Goal: Transaction & Acquisition: Download file/media

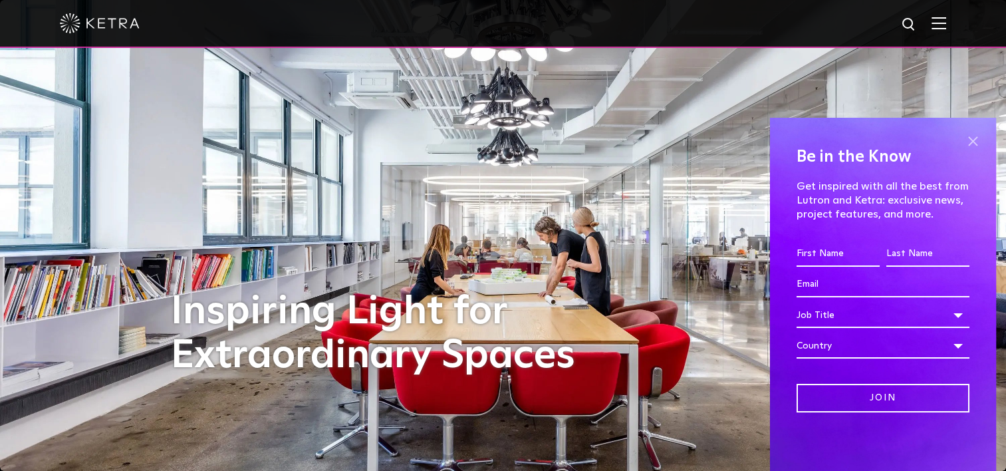
click at [978, 141] on span at bounding box center [973, 141] width 20 height 20
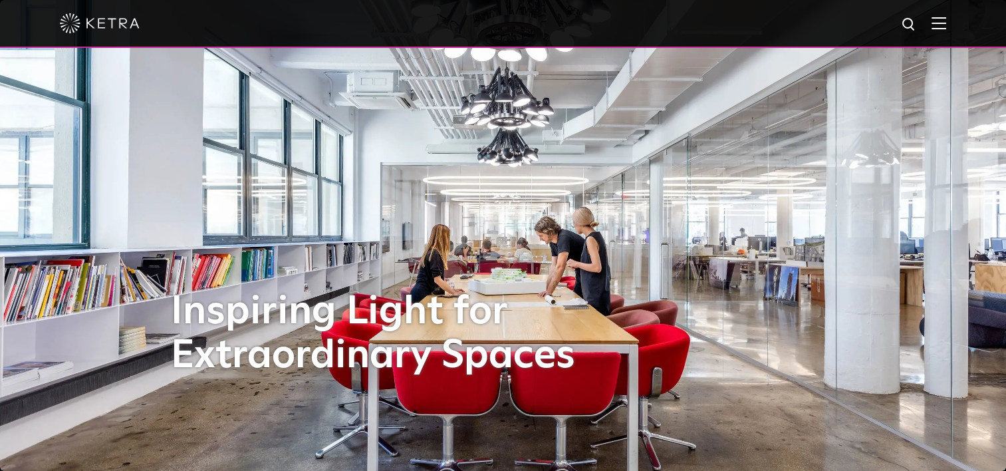
click at [946, 21] on img at bounding box center [939, 23] width 15 height 13
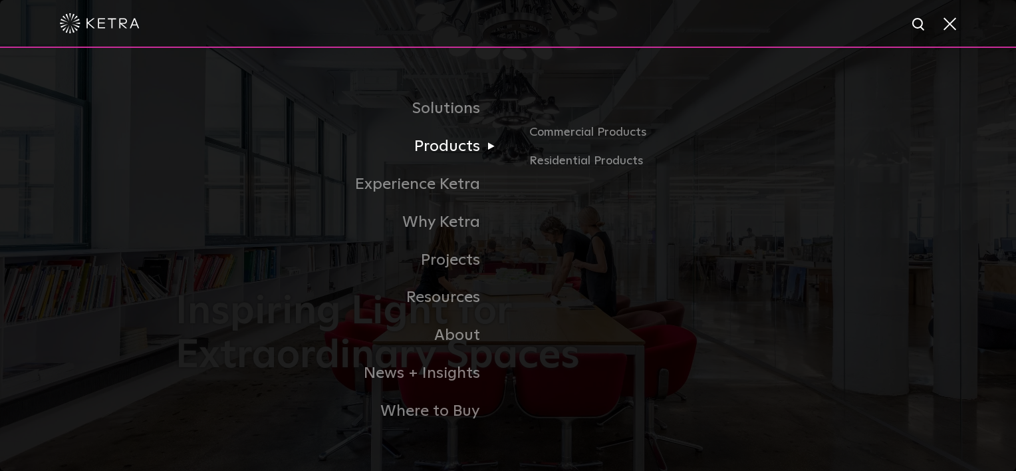
click at [436, 152] on link "Products" at bounding box center [342, 147] width 333 height 38
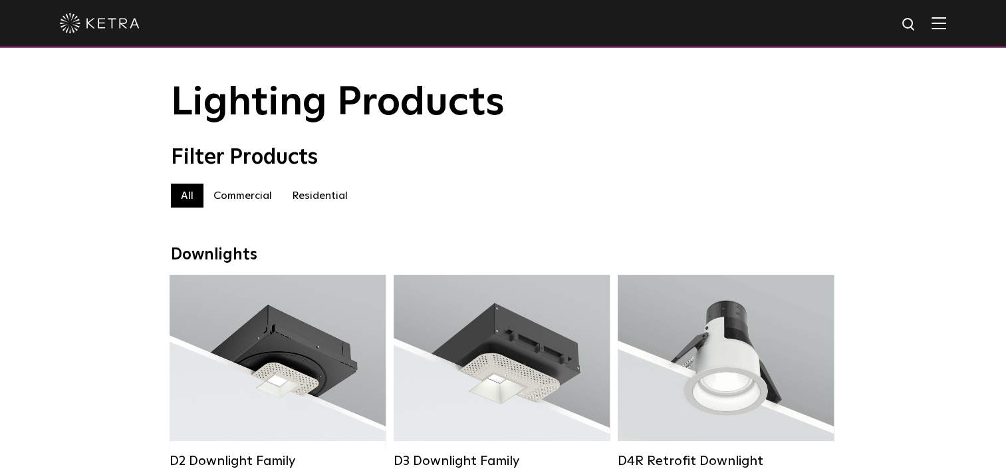
scroll to position [133, 0]
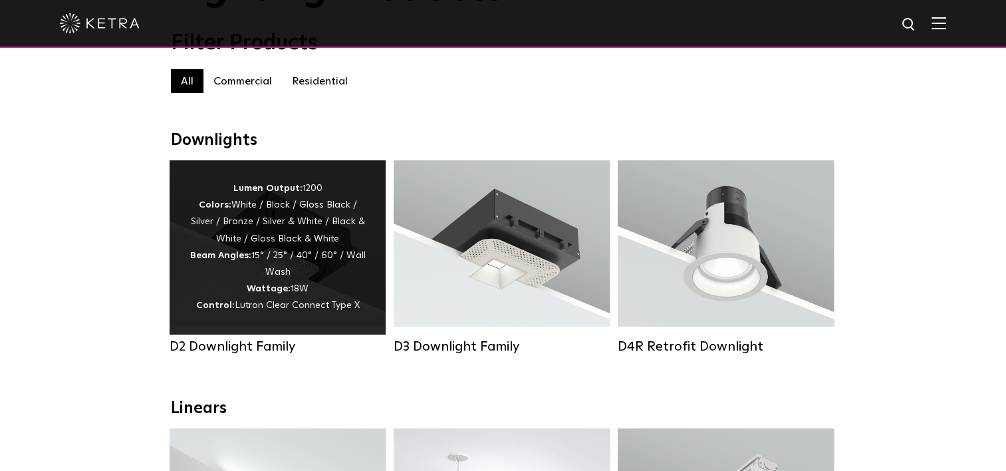
click at [243, 291] on div "Lumen Output: 1200 Colors: White / Black / Gloss Black / Silver / Bronze / Silv…" at bounding box center [278, 247] width 176 height 134
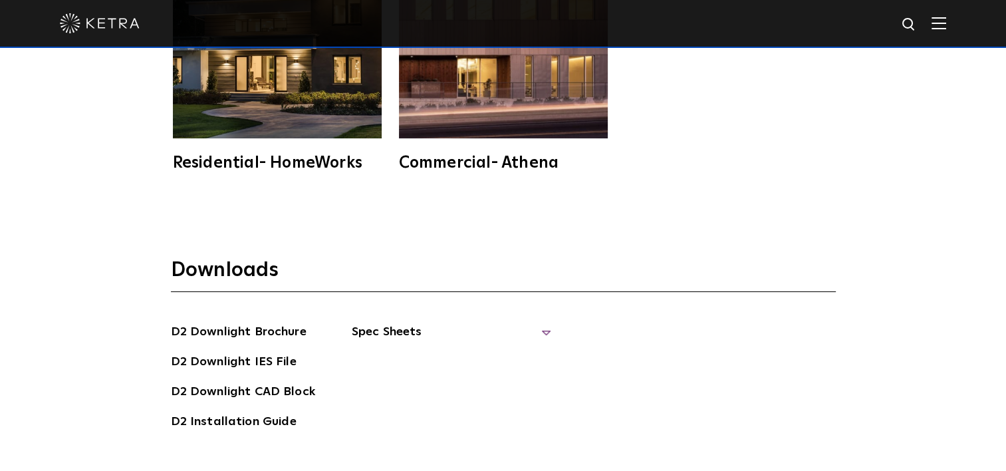
scroll to position [3417, 0]
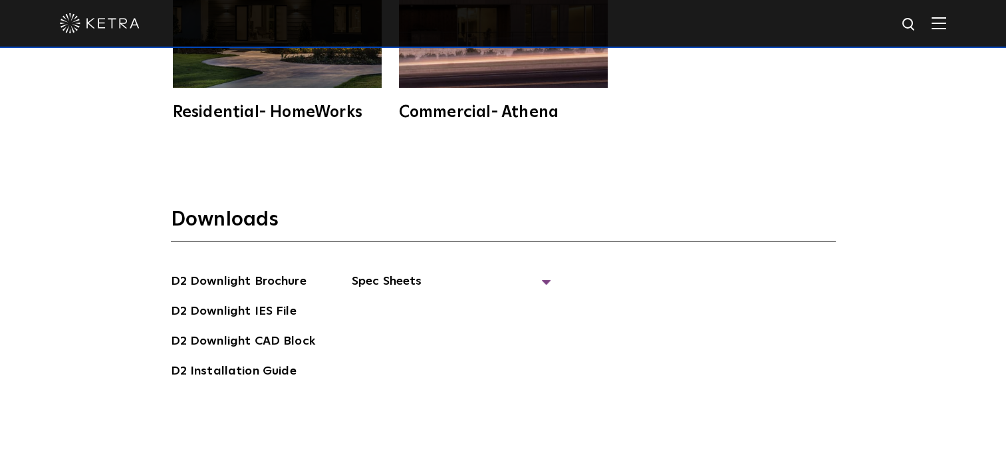
click at [548, 272] on div "D2 Downlight Brochure D2 Downlight IES File D2 [GEOGRAPHIC_DATA] D2 Installatio…" at bounding box center [503, 331] width 665 height 119
click at [543, 272] on span "Spec Sheets" at bounding box center [452, 286] width 200 height 29
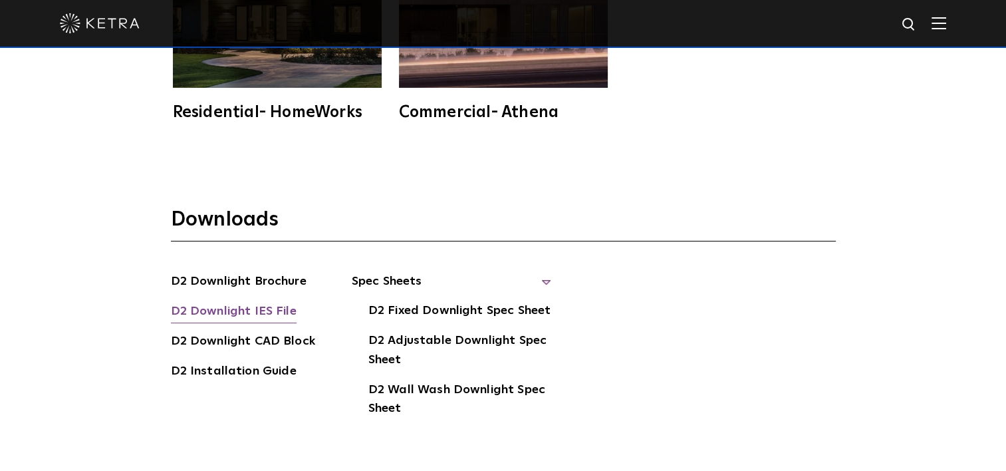
click at [280, 302] on link "D2 Downlight IES File" at bounding box center [234, 312] width 126 height 21
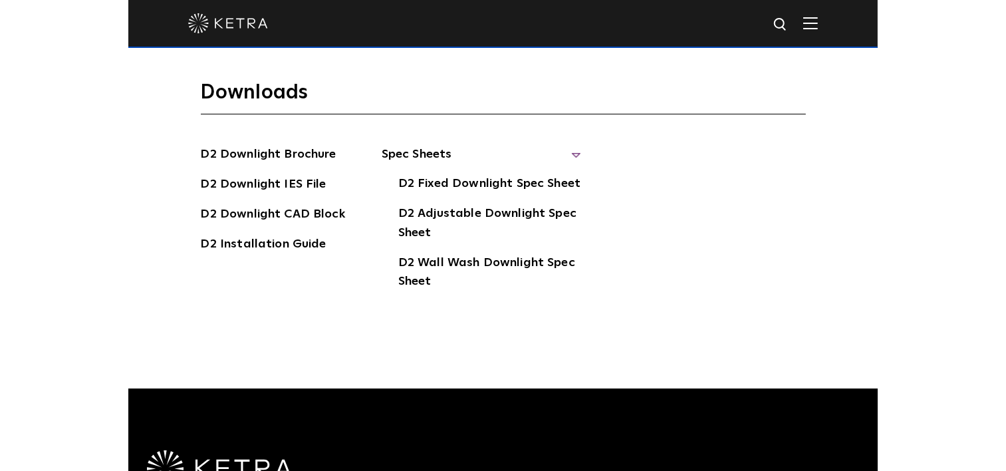
scroll to position [3544, 0]
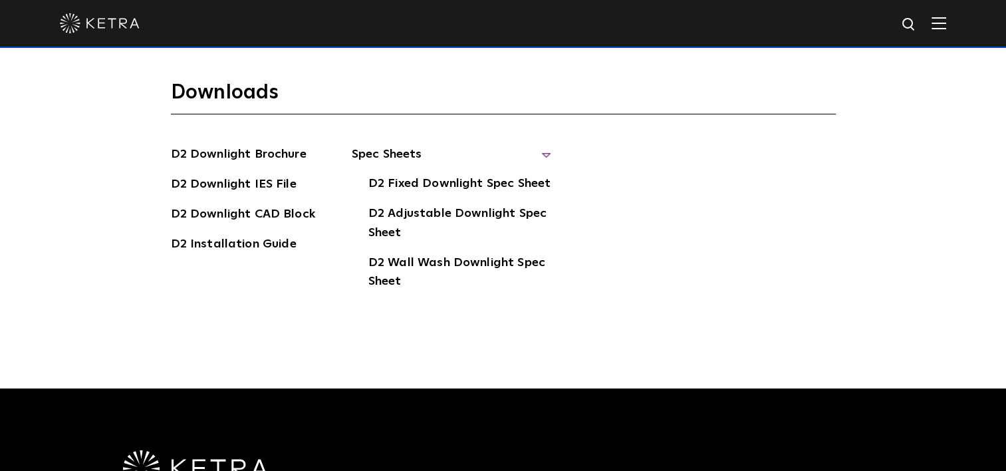
click at [476, 344] on div "Downloads D2 Downlight Brochure D2 Downlight IES File D2 [GEOGRAPHIC_DATA] D2 I…" at bounding box center [503, 213] width 1006 height 352
